Goal: Complete application form

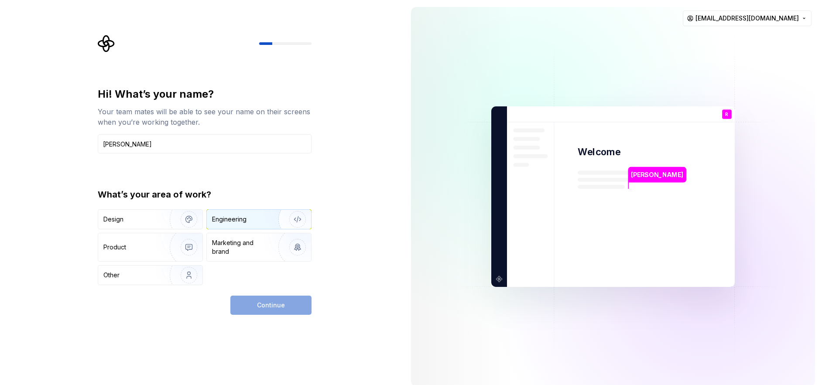
type input "Ricardo"
click at [246, 220] on div "Engineering" at bounding box center [229, 219] width 34 height 9
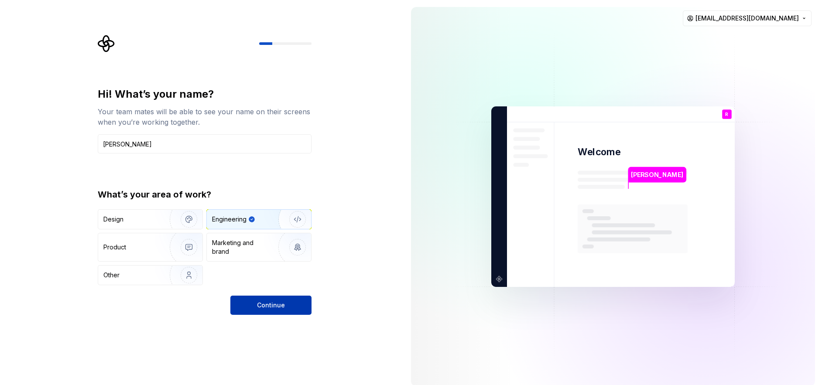
click at [290, 309] on button "Continue" at bounding box center [270, 305] width 81 height 19
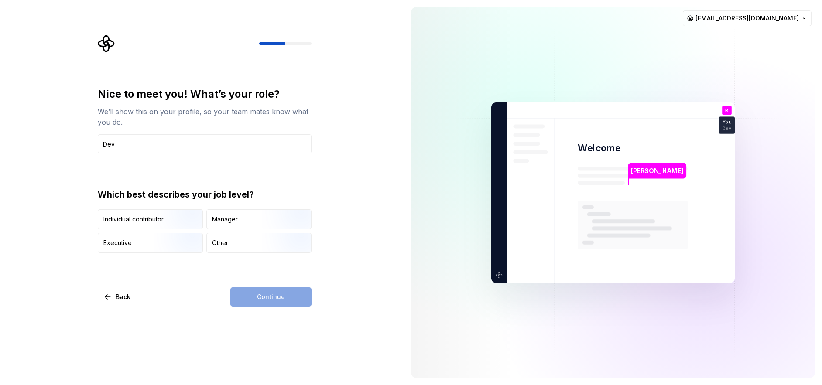
type input "Developer"
click at [155, 221] on img "button" at bounding box center [182, 230] width 56 height 58
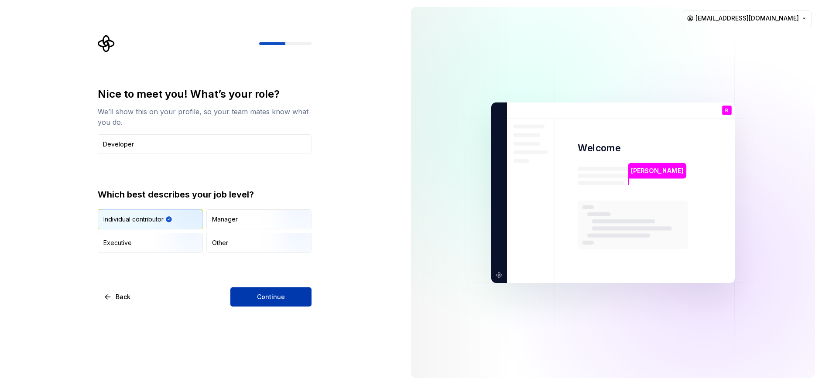
click at [284, 300] on span "Continue" at bounding box center [271, 297] width 28 height 9
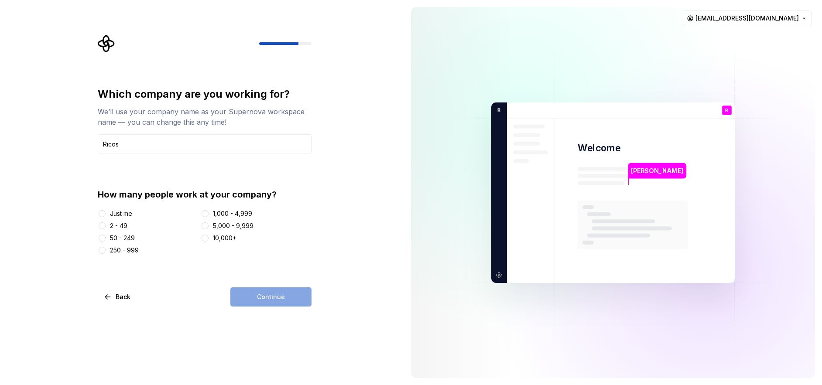
click at [130, 254] on div "250 - 999" at bounding box center [124, 250] width 29 height 9
click at [106, 254] on button "250 - 999" at bounding box center [102, 250] width 7 height 7
drag, startPoint x: 265, startPoint y: 292, endPoint x: 158, endPoint y: 139, distance: 187.3
click at [182, 176] on div "Which company are you working for? We’ll use your company name as your Supernov…" at bounding box center [205, 196] width 214 height 219
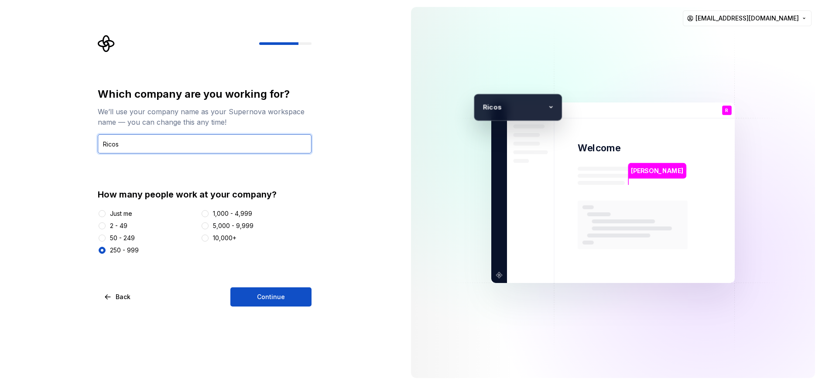
drag, startPoint x: 150, startPoint y: 140, endPoint x: 82, endPoint y: 140, distance: 67.2
click at [82, 140] on div "Which company are you working for? We’ll use your company name as your Supernov…" at bounding box center [202, 192] width 404 height 385
type input "Iplan"
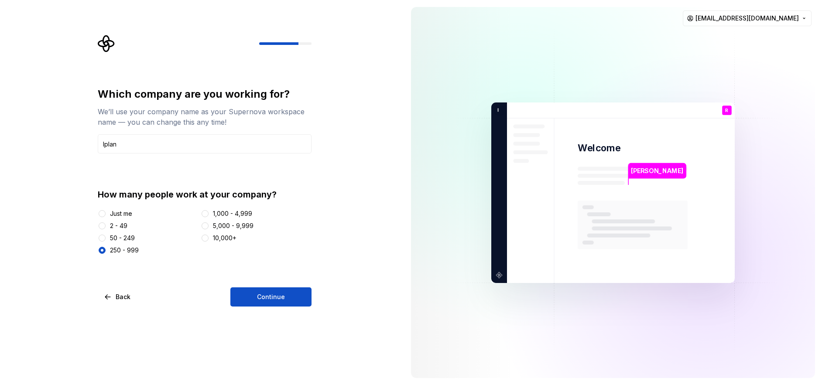
click at [276, 313] on div "Which company are you working for? We’ll use your company name as your Supernov…" at bounding box center [202, 192] width 404 height 385
click at [265, 300] on span "Continue" at bounding box center [271, 297] width 28 height 9
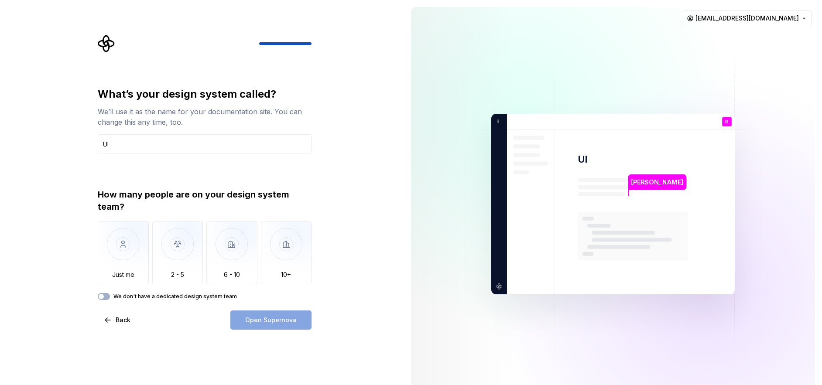
type input "U"
type input "Designer"
click at [135, 243] on img "button" at bounding box center [123, 251] width 51 height 58
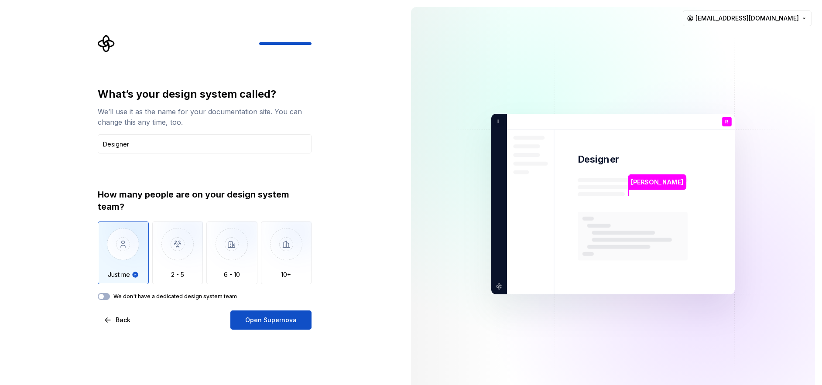
drag, startPoint x: 281, startPoint y: 326, endPoint x: 218, endPoint y: 311, distance: 65.2
click at [219, 313] on div "Back Open Supernova" at bounding box center [205, 320] width 214 height 19
click at [211, 294] on label "We don't have a dedicated design system team" at bounding box center [174, 296] width 123 height 7
click at [110, 294] on button "We don't have a dedicated design system team" at bounding box center [104, 296] width 12 height 7
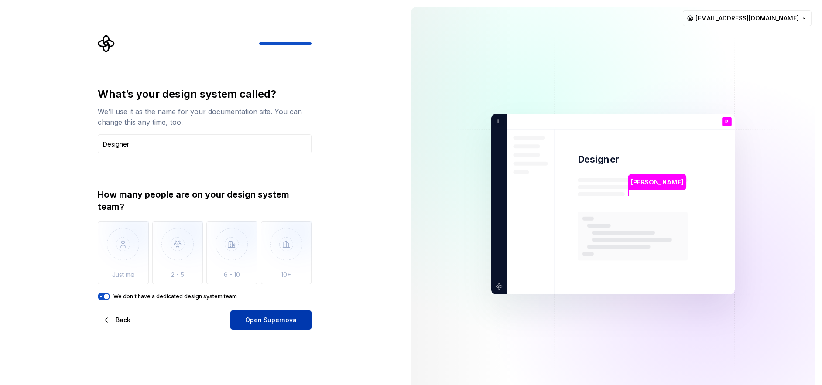
click at [284, 323] on span "Open Supernova" at bounding box center [270, 320] width 51 height 9
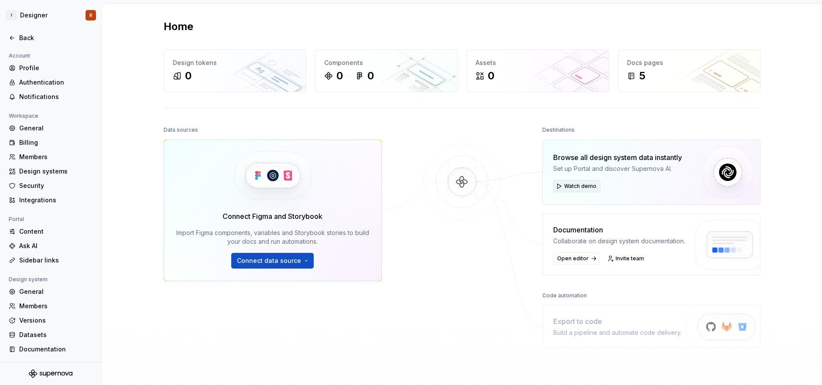
click at [568, 188] on span "Watch demo" at bounding box center [580, 186] width 32 height 7
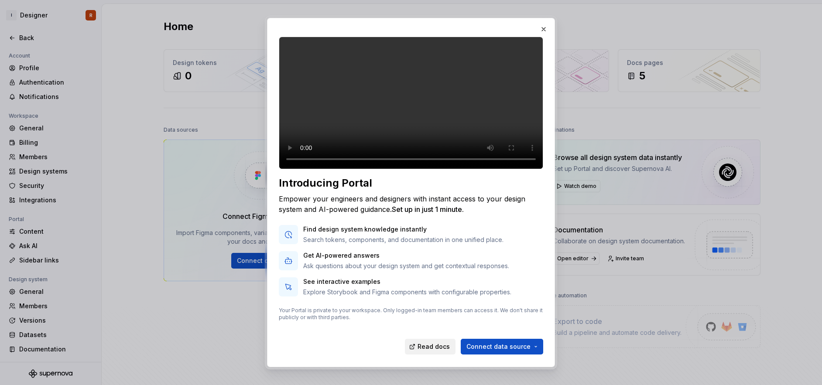
click at [448, 347] on span "Read docs" at bounding box center [433, 346] width 32 height 9
click at [545, 26] on button "button" at bounding box center [543, 29] width 12 height 12
